Goal: Task Accomplishment & Management: Manage account settings

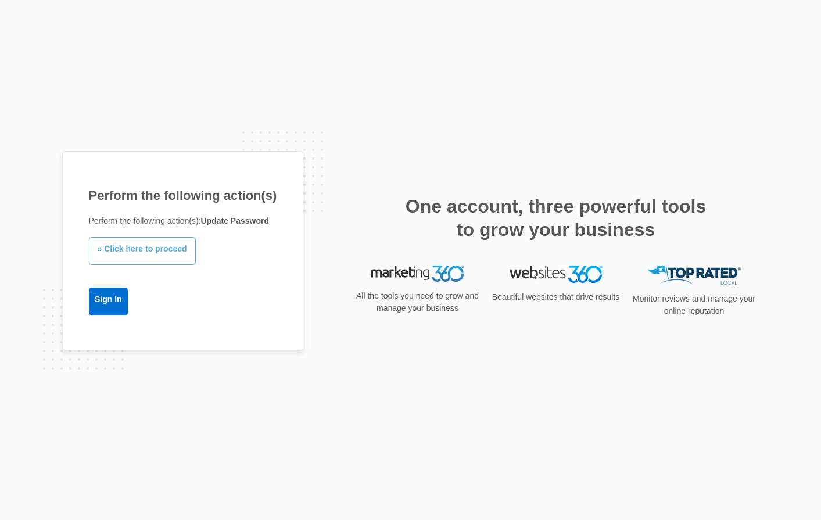
click at [166, 254] on link "» Click here to proceed" at bounding box center [142, 251] width 107 height 28
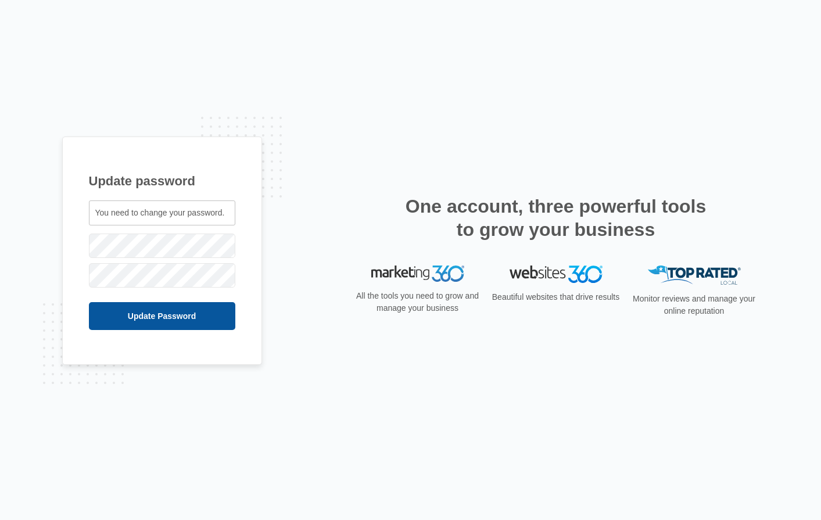
click at [171, 323] on input "Update Password" at bounding box center [162, 316] width 146 height 28
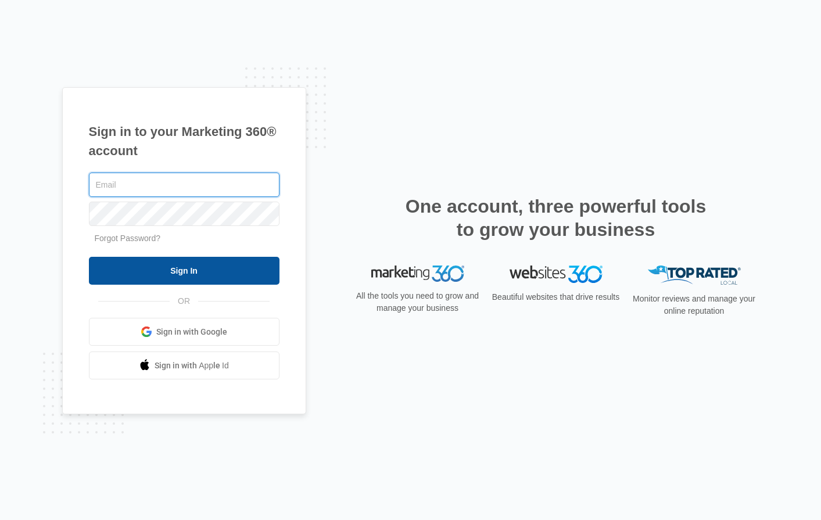
type input "[EMAIL_ADDRESS][DOMAIN_NAME]"
click at [202, 275] on input "Sign In" at bounding box center [184, 271] width 191 height 28
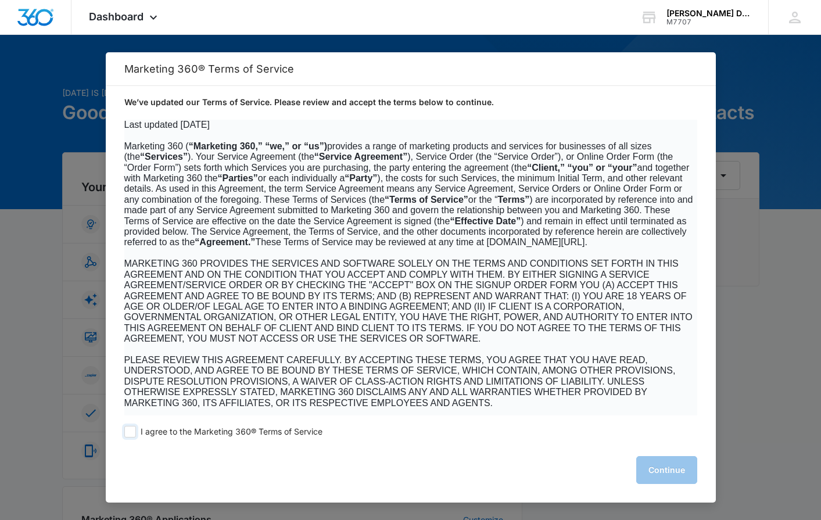
click at [133, 434] on span at bounding box center [130, 432] width 12 height 12
click at [133, 434] on input "I agree to the Marketing 360® Terms of Service" at bounding box center [130, 432] width 12 height 12
checkbox input "true"
click at [659, 471] on button "Continue" at bounding box center [666, 470] width 61 height 28
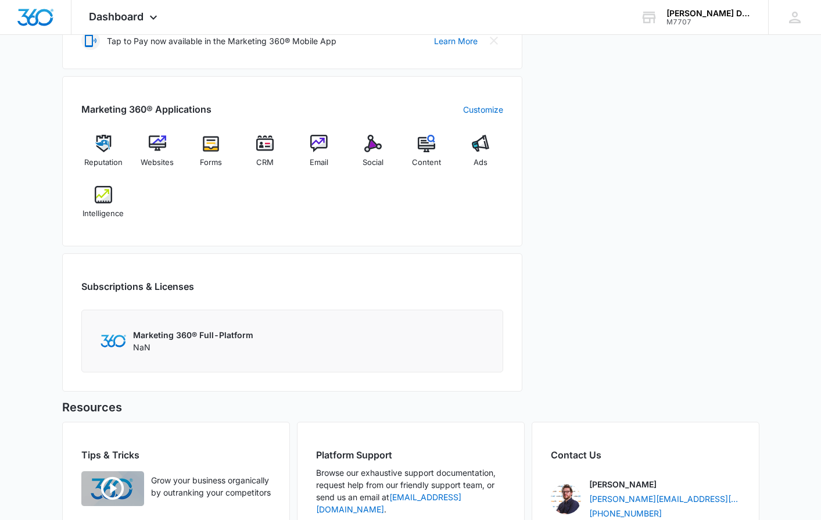
scroll to position [411, 0]
click at [164, 139] on img at bounding box center [157, 142] width 17 height 17
